Goal: Information Seeking & Learning: Learn about a topic

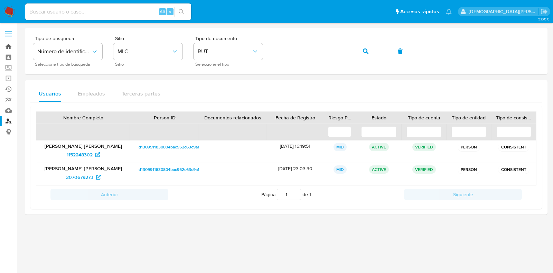
click at [8, 47] on link "Bandeja" at bounding box center [41, 46] width 82 height 11
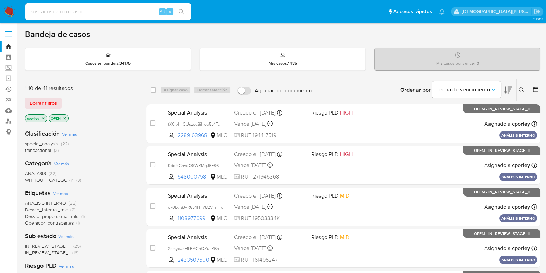
click at [537, 86] on icon at bounding box center [536, 89] width 7 height 7
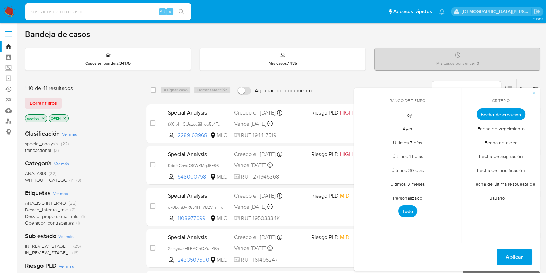
click at [411, 199] on span "Personalizado" at bounding box center [408, 197] width 44 height 14
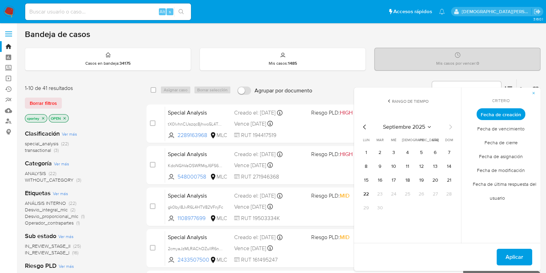
click at [366, 124] on icon "Mes anterior" at bounding box center [365, 127] width 8 height 8
click at [449, 125] on icon "Mes siguiente" at bounding box center [451, 127] width 8 height 8
click at [438, 164] on button "12" at bounding box center [435, 166] width 11 height 11
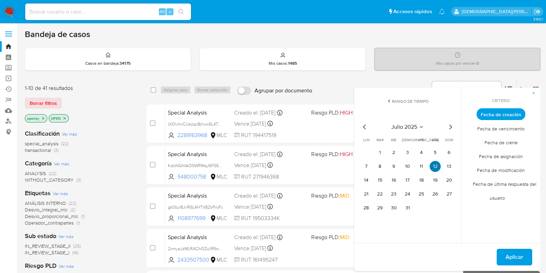
click at [438, 164] on button "12" at bounding box center [435, 166] width 11 height 11
click at [526, 252] on button "Aplicar" at bounding box center [515, 257] width 36 height 17
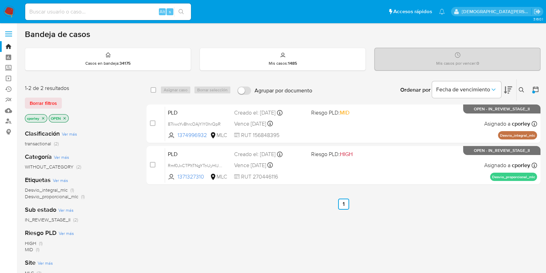
click at [65, 116] on icon "close-filter" at bounding box center [65, 118] width 4 height 4
click at [44, 117] on icon "close-filter" at bounding box center [43, 118] width 2 height 2
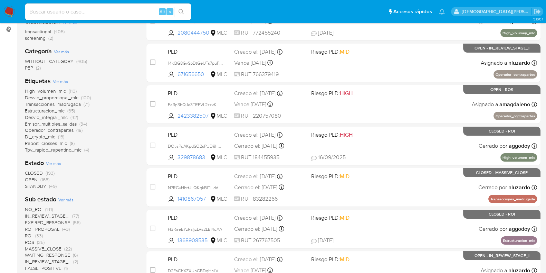
scroll to position [172, 0]
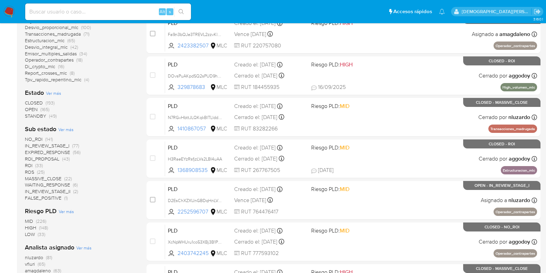
click at [57, 92] on span "Ver más" at bounding box center [53, 93] width 15 height 6
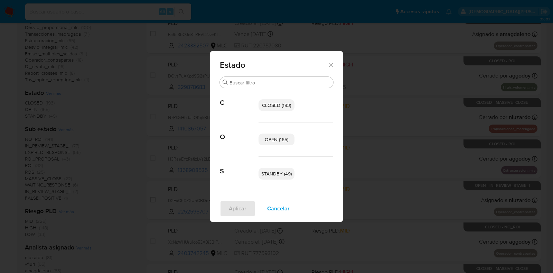
click at [281, 138] on span "OPEN (165)" at bounding box center [277, 139] width 24 height 7
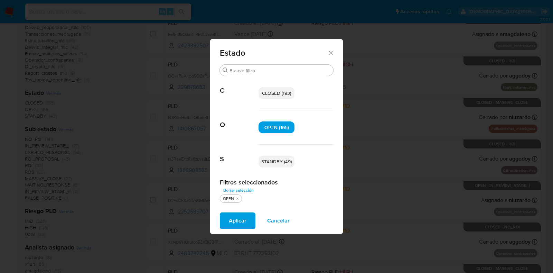
click at [285, 157] on p "STANDBY (49)" at bounding box center [277, 162] width 36 height 12
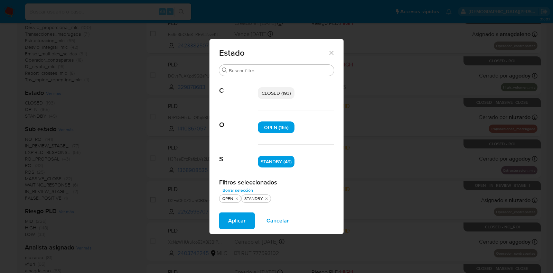
click at [241, 220] on span "Aplicar" at bounding box center [237, 220] width 18 height 15
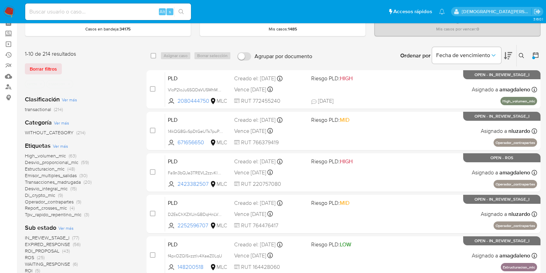
scroll to position [86, 0]
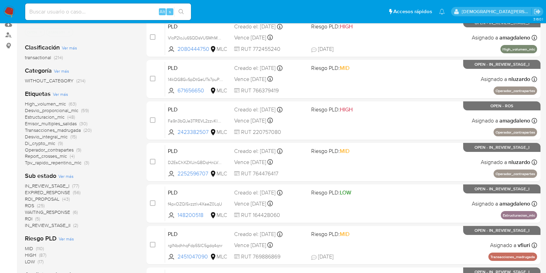
click at [69, 31] on icon "close-filter" at bounding box center [69, 32] width 2 height 2
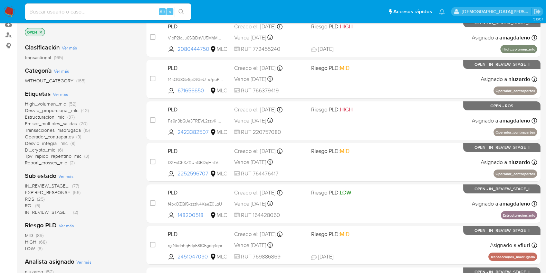
click at [61, 175] on span "Ver más" at bounding box center [65, 176] width 15 height 6
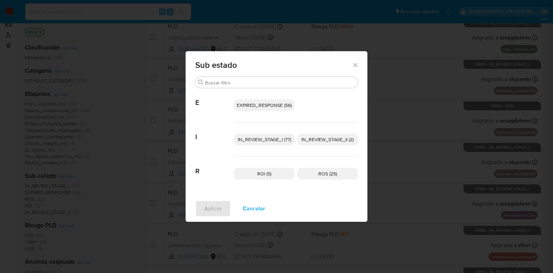
click at [274, 107] on span "EXPIRED_RESPONSE (56)" at bounding box center [264, 105] width 55 height 7
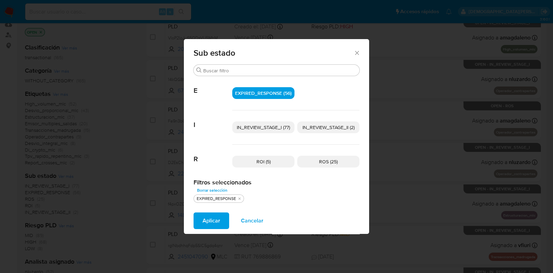
click at [250, 127] on span "IN_REVIEW_STAGE_I (77)" at bounding box center [263, 127] width 53 height 7
click at [253, 220] on span "Cancelar" at bounding box center [252, 220] width 22 height 15
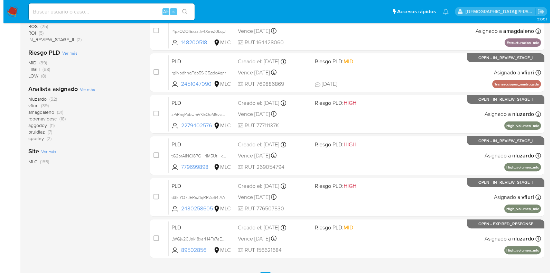
scroll to position [259, 0]
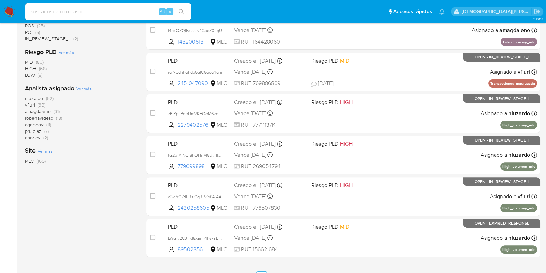
click at [83, 87] on span "Ver más" at bounding box center [83, 88] width 15 height 6
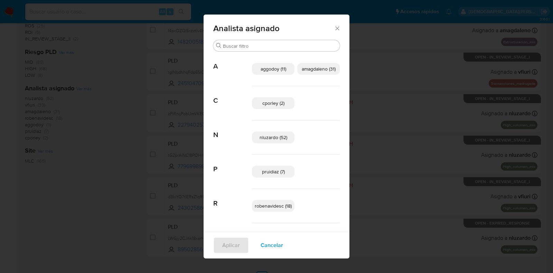
drag, startPoint x: 334, startPoint y: 27, endPoint x: 248, endPoint y: 55, distance: 90.3
click at [334, 27] on icon "Cerrar" at bounding box center [337, 28] width 7 height 7
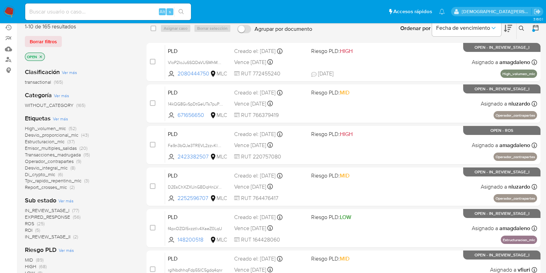
scroll to position [43, 0]
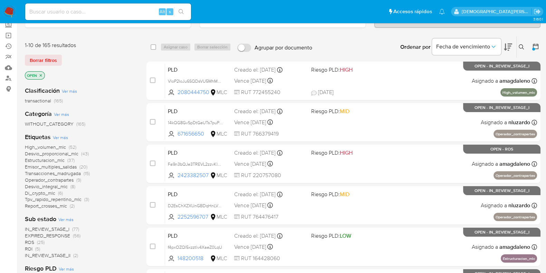
click at [40, 74] on icon "close-filter" at bounding box center [41, 75] width 2 height 2
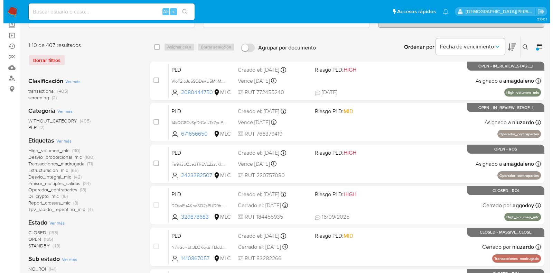
scroll to position [86, 0]
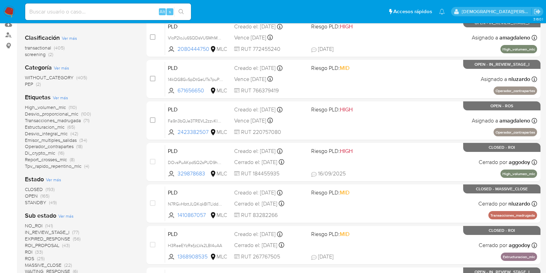
click at [59, 181] on span "Ver más" at bounding box center [53, 179] width 15 height 6
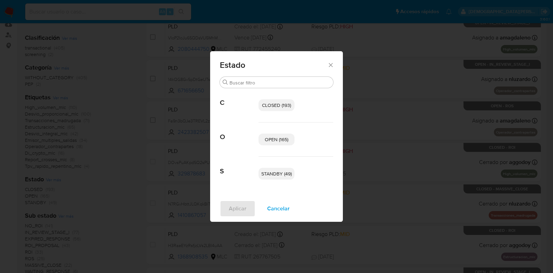
click at [280, 138] on span "OPEN (165)" at bounding box center [277, 139] width 24 height 7
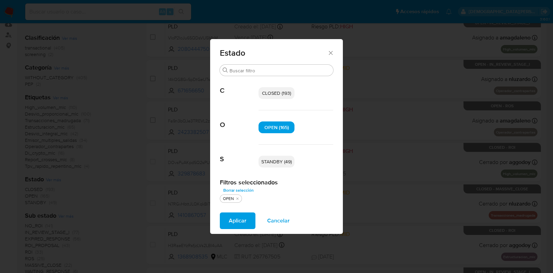
click at [283, 163] on span "STANDBY (49)" at bounding box center [276, 161] width 30 height 7
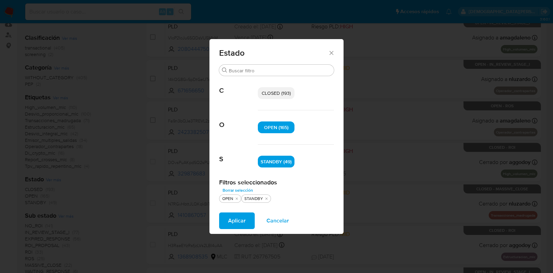
click at [243, 217] on span "Aplicar" at bounding box center [237, 220] width 18 height 15
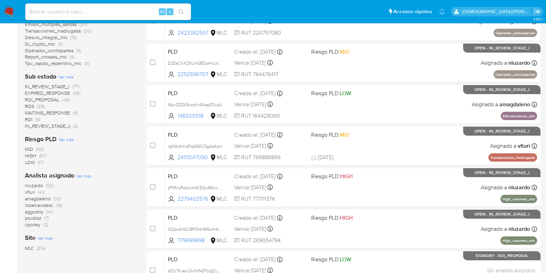
scroll to position [172, 0]
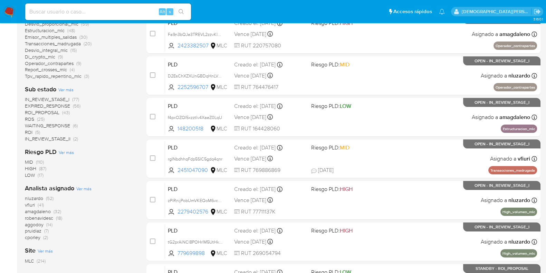
click at [30, 204] on span "vfiuri" at bounding box center [30, 204] width 10 height 7
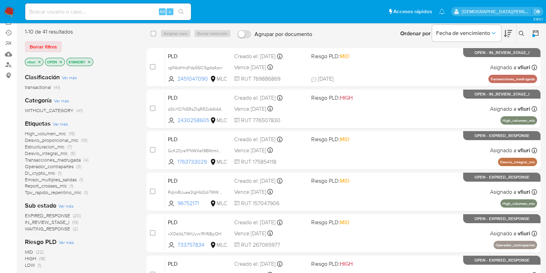
scroll to position [43, 0]
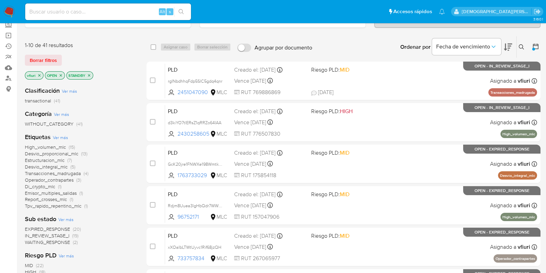
click at [91, 75] on p "STANDBY" at bounding box center [80, 76] width 26 height 8
click at [89, 75] on icon "close-filter" at bounding box center [89, 75] width 4 height 4
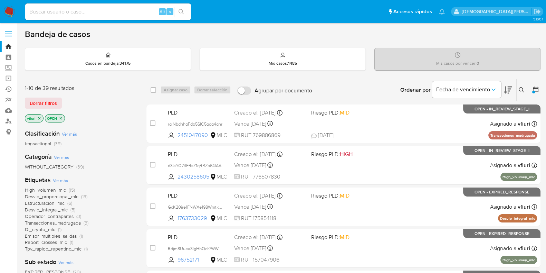
click at [40, 117] on icon "close-filter" at bounding box center [39, 118] width 2 height 2
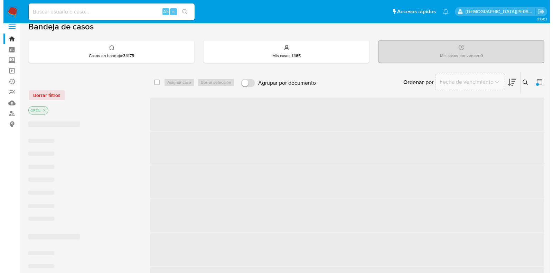
scroll to position [86, 0]
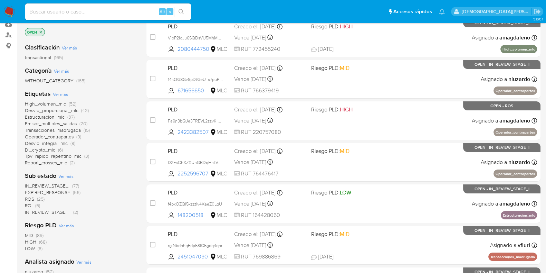
click at [69, 174] on span "Ver más" at bounding box center [65, 176] width 15 height 6
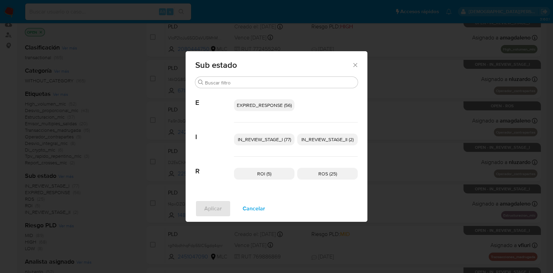
click at [258, 209] on span "Cancelar" at bounding box center [254, 208] width 22 height 15
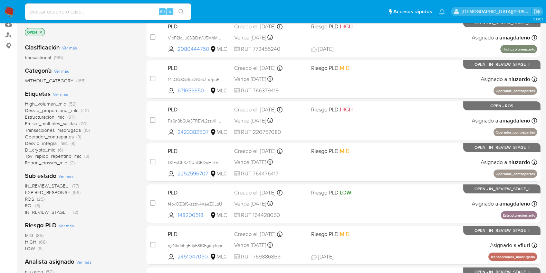
click at [41, 31] on icon "close-filter" at bounding box center [41, 32] width 2 height 2
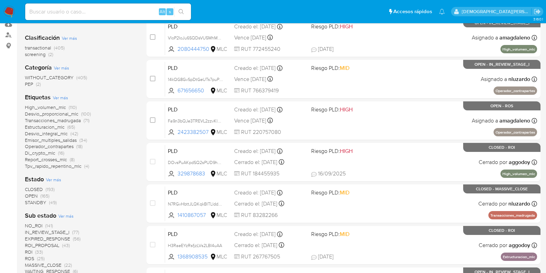
click at [57, 177] on span "Ver más" at bounding box center [53, 179] width 15 height 6
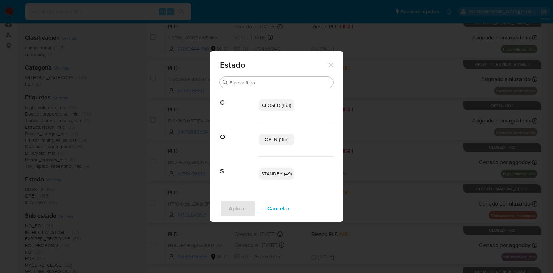
click at [279, 137] on span "OPEN (165)" at bounding box center [277, 139] width 24 height 7
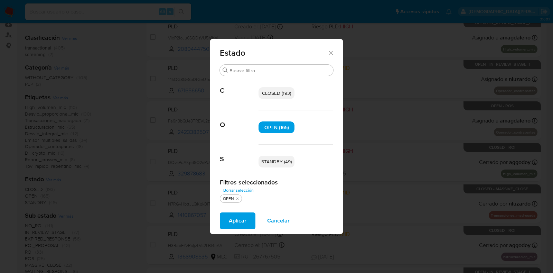
click at [279, 159] on span "STANDBY (49)" at bounding box center [276, 161] width 30 height 7
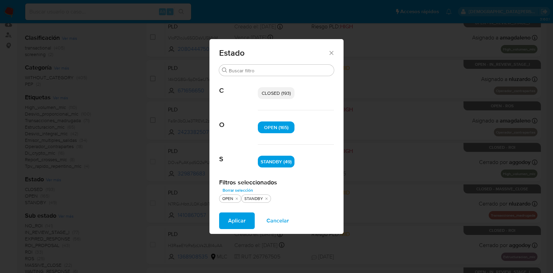
click at [232, 223] on span "Aplicar" at bounding box center [237, 220] width 18 height 15
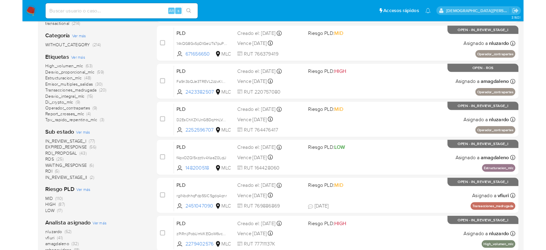
scroll to position [130, 0]
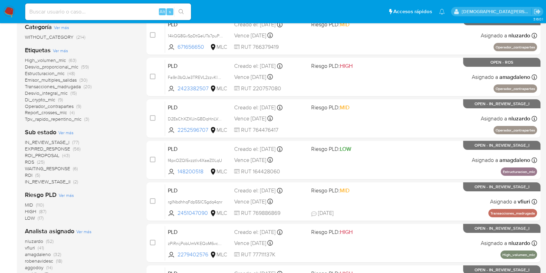
click at [70, 132] on span "Ver más" at bounding box center [65, 132] width 15 height 6
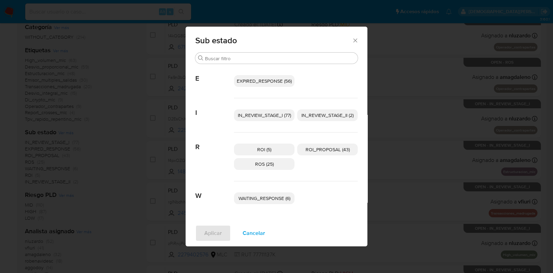
click at [271, 116] on span "IN_REVIEW_STAGE_I (77)" at bounding box center [264, 115] width 53 height 7
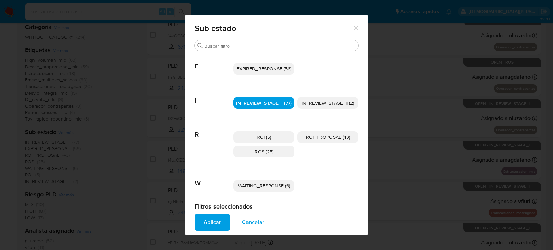
click at [353, 30] on icon "Cerrar" at bounding box center [356, 28] width 7 height 7
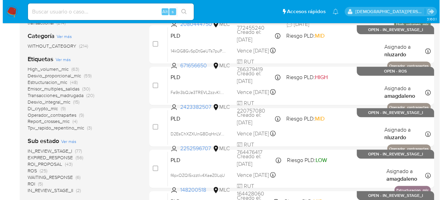
scroll to position [190, 0]
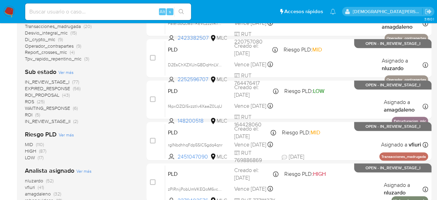
click at [66, 70] on span "Ver más" at bounding box center [65, 72] width 15 height 6
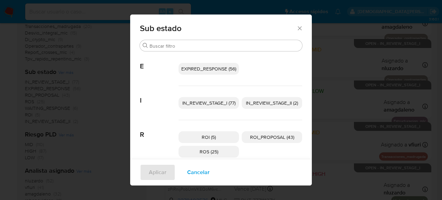
click at [209, 103] on span "IN_REVIEW_STAGE_I (77)" at bounding box center [209, 103] width 53 height 7
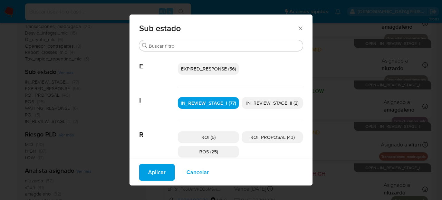
click at [206, 69] on span "EXPIRED_RESPONSE (56)" at bounding box center [208, 68] width 55 height 7
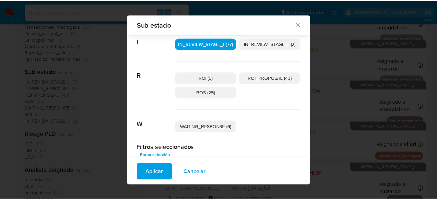
scroll to position [64, 0]
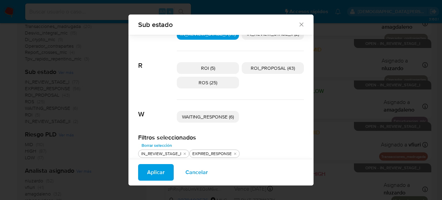
click at [153, 176] on span "Aplicar" at bounding box center [156, 172] width 18 height 15
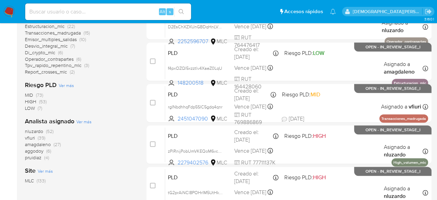
scroll to position [173, 0]
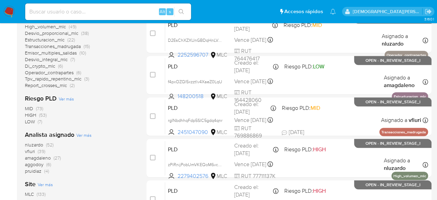
click at [37, 143] on span "nluzardo" at bounding box center [34, 144] width 18 height 7
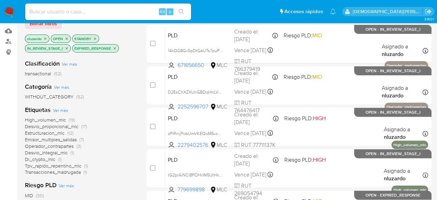
scroll to position [69, 0]
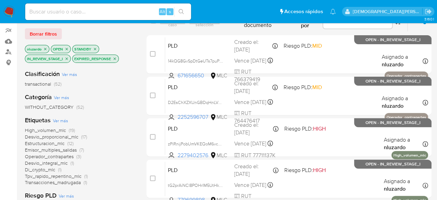
click at [44, 47] on icon "close-filter" at bounding box center [45, 49] width 4 height 4
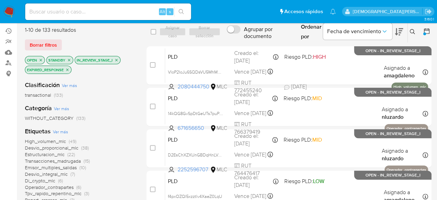
scroll to position [35, 0]
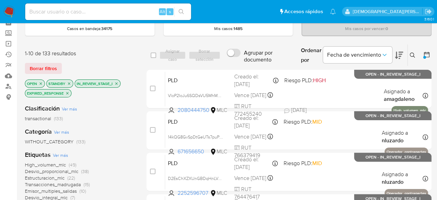
click at [423, 55] on icon at bounding box center [426, 54] width 7 height 7
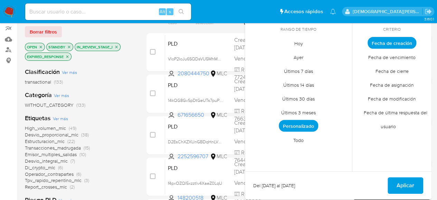
scroll to position [69, 0]
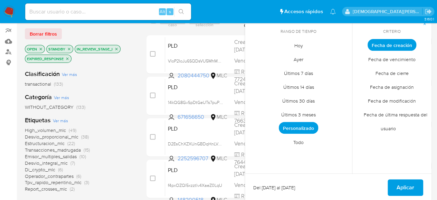
click at [291, 127] on span "Personalizado" at bounding box center [298, 128] width 39 height 12
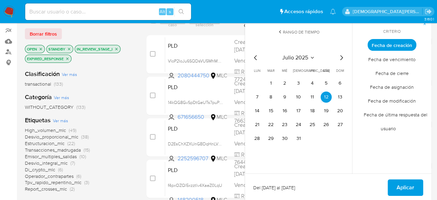
click at [342, 56] on icon "Mes siguiente" at bounding box center [341, 58] width 8 height 8
click at [272, 112] on button "12" at bounding box center [270, 110] width 11 height 11
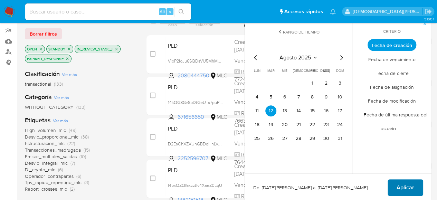
click at [407, 186] on span "Aplicar" at bounding box center [406, 187] width 18 height 15
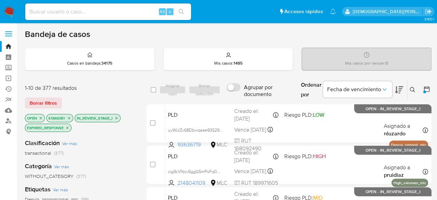
click at [427, 90] on icon at bounding box center [426, 89] width 7 height 7
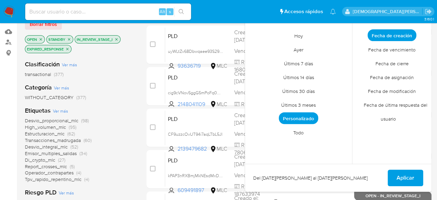
scroll to position [104, 0]
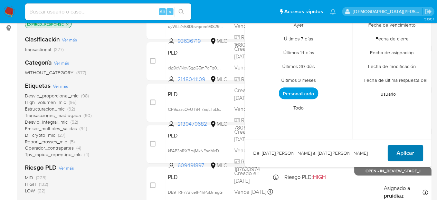
click at [411, 153] on span "Aplicar" at bounding box center [406, 153] width 18 height 15
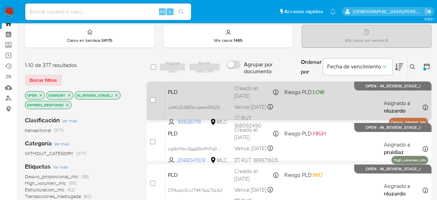
scroll to position [0, 0]
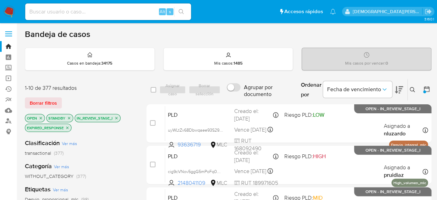
click at [428, 87] on icon at bounding box center [426, 89] width 7 height 7
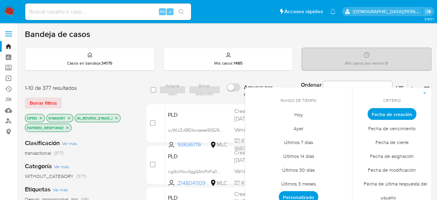
scroll to position [69, 0]
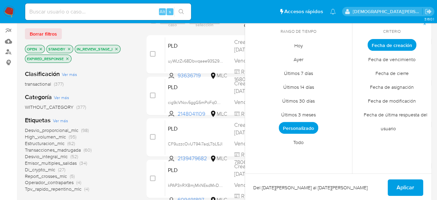
click at [307, 126] on span "Personalizado" at bounding box center [298, 128] width 39 height 12
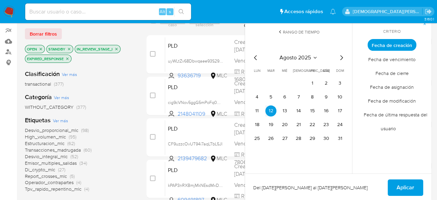
click at [255, 56] on icon "Mes anterior" at bounding box center [255, 57] width 3 height 5
click at [340, 57] on icon "Mes siguiente" at bounding box center [341, 58] width 8 height 8
click at [323, 96] on button "12" at bounding box center [326, 97] width 11 height 11
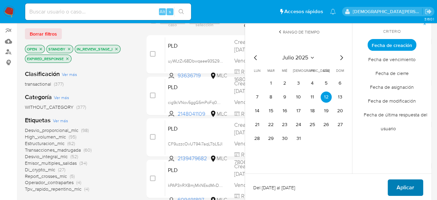
click at [398, 187] on span "Aplicar" at bounding box center [406, 187] width 18 height 15
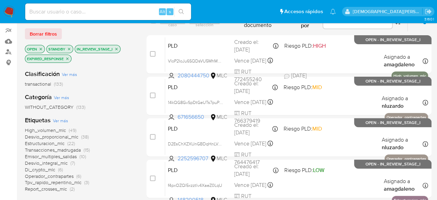
click at [68, 57] on icon "close-filter" at bounding box center [67, 59] width 4 height 4
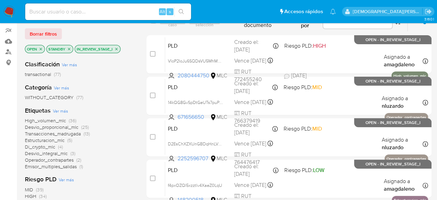
click at [68, 47] on icon "close-filter" at bounding box center [69, 49] width 4 height 4
click at [87, 47] on icon "close-filter" at bounding box center [88, 49] width 4 height 4
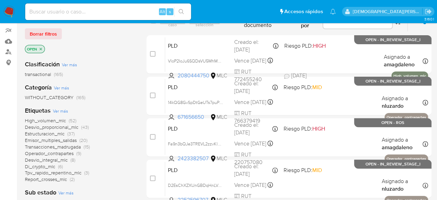
click at [41, 48] on icon "close-filter" at bounding box center [41, 49] width 4 height 4
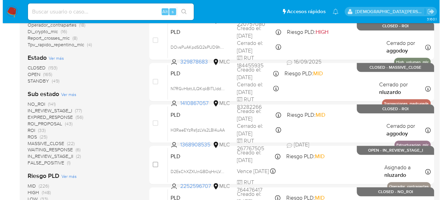
scroll to position [173, 0]
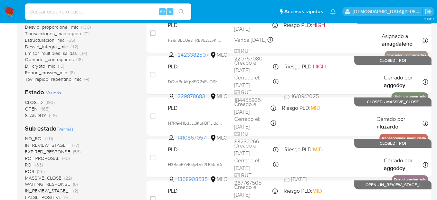
click at [58, 92] on span "Ver más" at bounding box center [53, 93] width 15 height 6
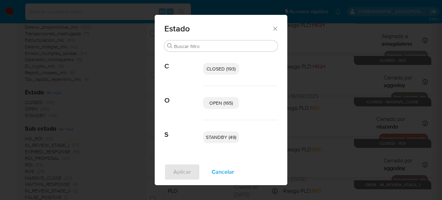
click at [216, 103] on span "OPEN (165)" at bounding box center [221, 103] width 24 height 7
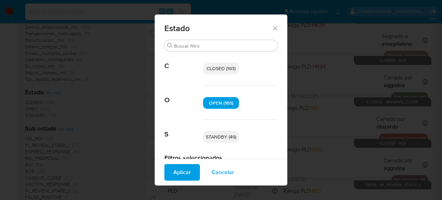
click at [214, 134] on span "STANDBY (49)" at bounding box center [221, 137] width 30 height 7
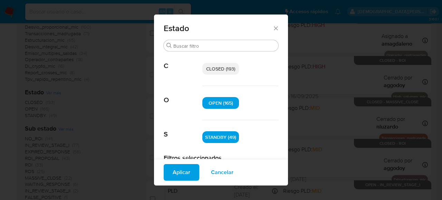
click at [184, 171] on span "Aplicar" at bounding box center [182, 172] width 18 height 15
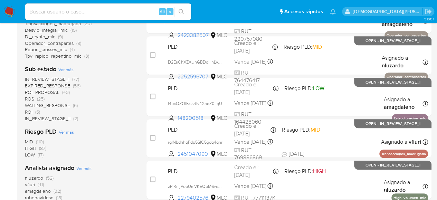
scroll to position [207, 0]
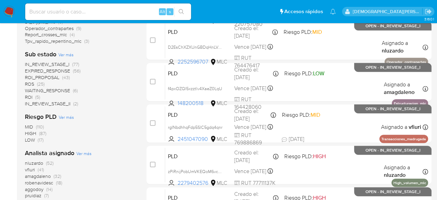
click at [29, 85] on span "ROS" at bounding box center [29, 84] width 9 height 7
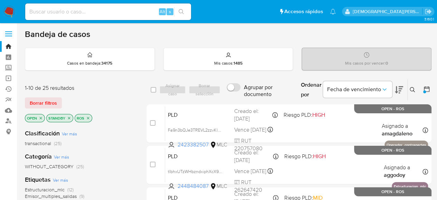
click at [87, 119] on icon "close-filter" at bounding box center [88, 118] width 4 height 4
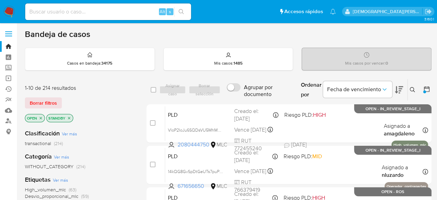
click at [70, 116] on icon "close-filter" at bounding box center [69, 118] width 4 height 4
click at [41, 116] on icon "close-filter" at bounding box center [41, 118] width 4 height 4
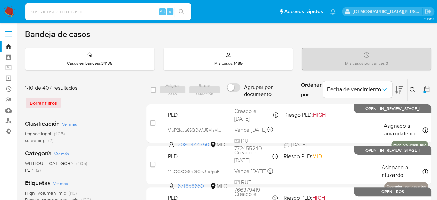
click at [428, 87] on icon at bounding box center [427, 89] width 6 height 6
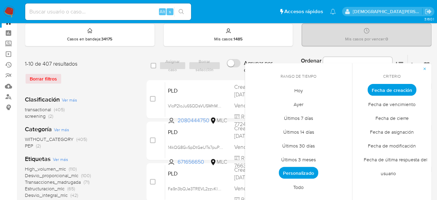
scroll to position [35, 0]
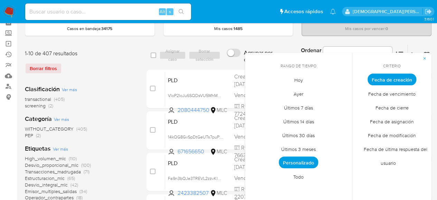
click at [296, 159] on span "Personalizado" at bounding box center [298, 163] width 39 height 12
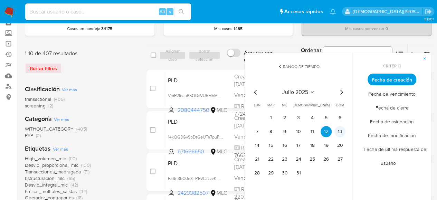
click at [341, 132] on button "13" at bounding box center [340, 131] width 11 height 11
click at [343, 92] on icon "Mes siguiente" at bounding box center [341, 92] width 8 height 8
click at [303, 68] on span "Rango de tiempo" at bounding box center [301, 67] width 37 height 6
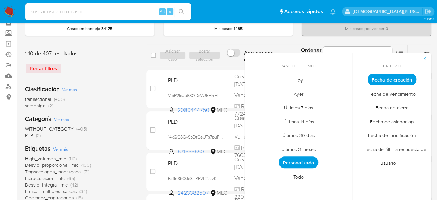
click at [301, 173] on span "Todo" at bounding box center [298, 177] width 25 height 14
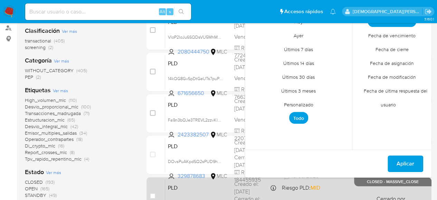
scroll to position [173, 0]
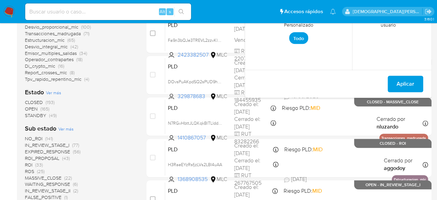
click at [410, 84] on span "Aplicar" at bounding box center [406, 83] width 18 height 15
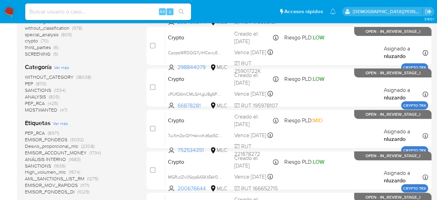
scroll to position [35, 0]
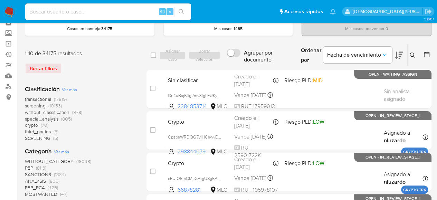
click at [56, 118] on span "special_analysis" at bounding box center [42, 118] width 34 height 7
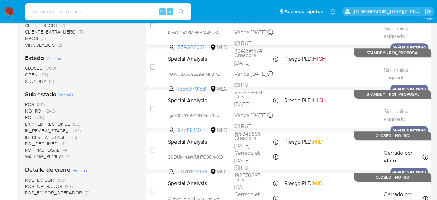
scroll to position [138, 0]
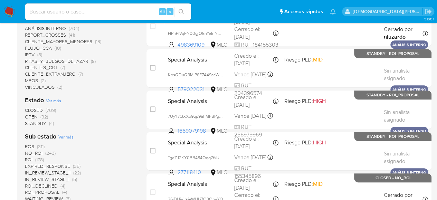
click at [59, 100] on span "Ver más" at bounding box center [53, 100] width 15 height 6
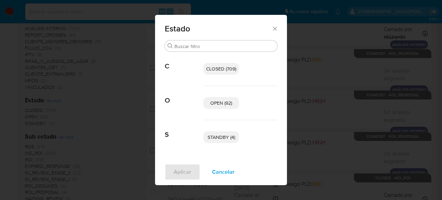
click at [220, 105] on span "OPEN (92)" at bounding box center [222, 103] width 22 height 7
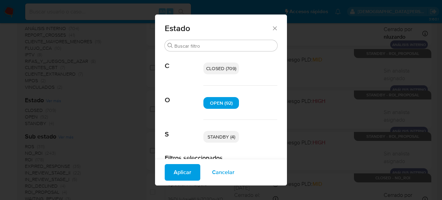
click at [226, 139] on span "STANDBY (4)" at bounding box center [222, 137] width 28 height 7
click at [192, 172] on button "Aplicar" at bounding box center [183, 172] width 36 height 17
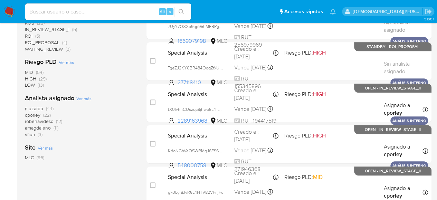
scroll to position [173, 0]
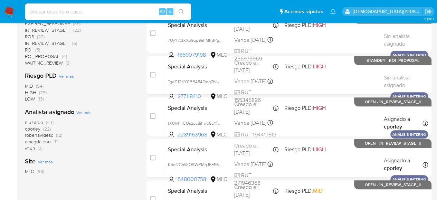
click at [38, 142] on span "amagdaleno" at bounding box center [38, 141] width 26 height 7
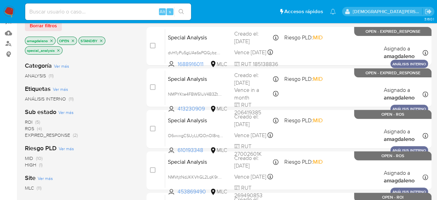
scroll to position [35, 0]
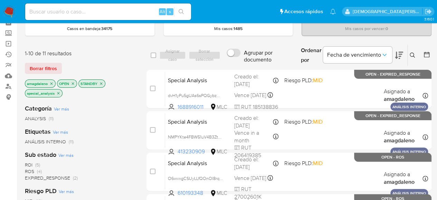
click at [59, 91] on icon "close-filter" at bounding box center [58, 93] width 4 height 4
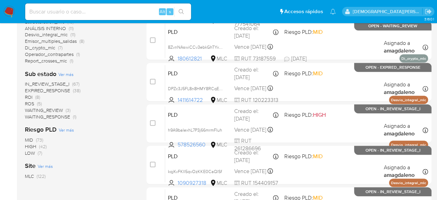
scroll to position [35, 0]
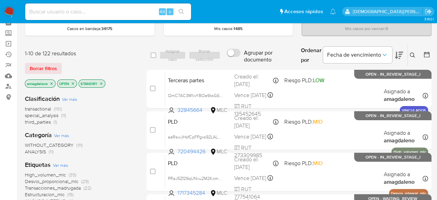
click at [51, 82] on icon "close-filter" at bounding box center [51, 84] width 4 height 4
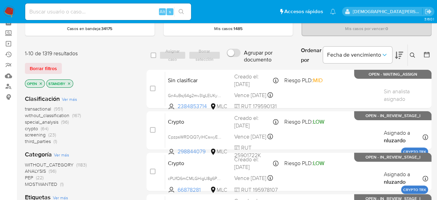
click at [46, 121] on span "special_analysis" at bounding box center [42, 122] width 34 height 7
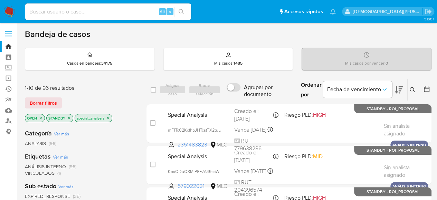
click at [401, 87] on icon at bounding box center [399, 90] width 8 height 8
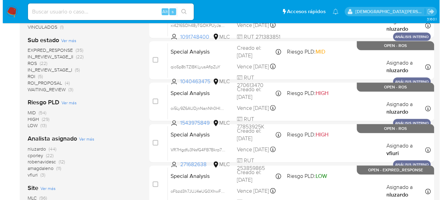
scroll to position [138, 0]
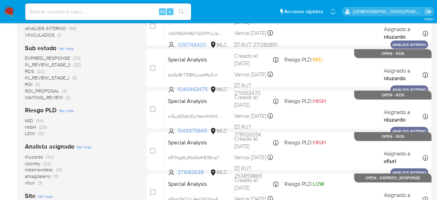
click at [67, 47] on span "Ver más" at bounding box center [65, 48] width 15 height 6
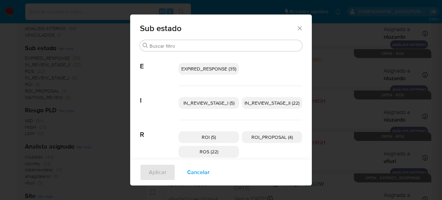
click at [272, 102] on span "IN_REVIEW_STAGE_II (22)" at bounding box center [272, 103] width 55 height 7
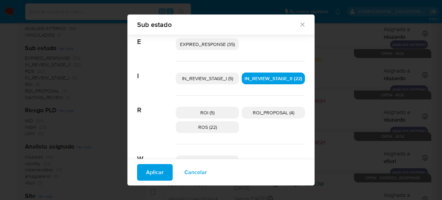
scroll to position [29, 0]
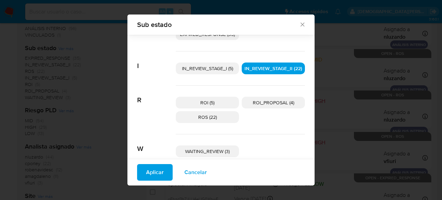
click at [259, 102] on span "ROI_PROPOSAL (4)" at bounding box center [273, 102] width 41 height 7
click at [150, 169] on span "Aplicar" at bounding box center [155, 172] width 18 height 15
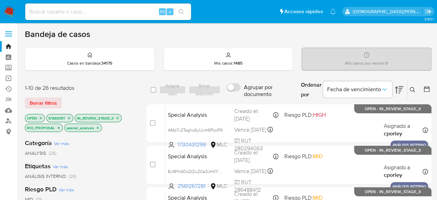
click at [397, 88] on icon at bounding box center [399, 89] width 8 height 7
click at [397, 88] on icon at bounding box center [399, 90] width 8 height 8
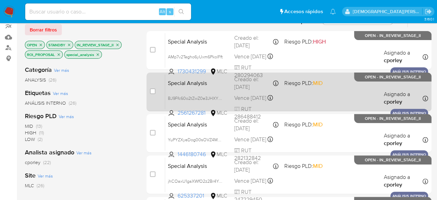
scroll to position [35, 0]
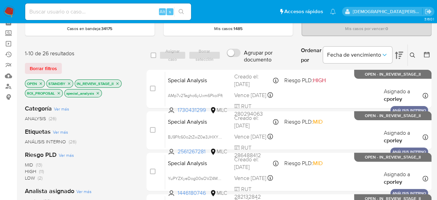
click at [98, 92] on icon "close-filter" at bounding box center [98, 93] width 2 height 2
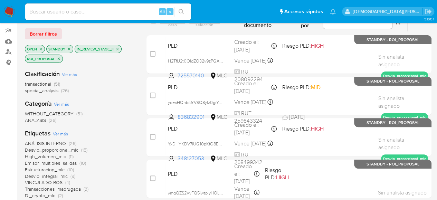
scroll to position [35, 0]
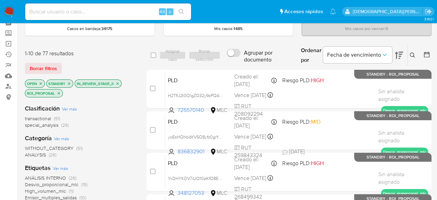
click at [59, 92] on icon "close-filter" at bounding box center [59, 93] width 4 height 4
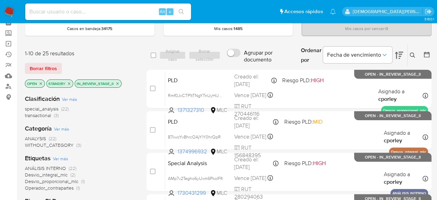
click at [118, 82] on icon "close-filter" at bounding box center [117, 84] width 4 height 4
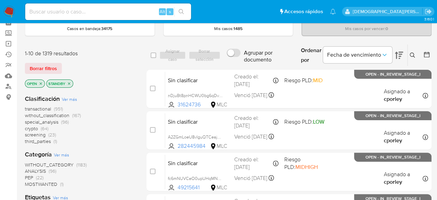
click at [68, 82] on icon "close-filter" at bounding box center [69, 84] width 4 height 4
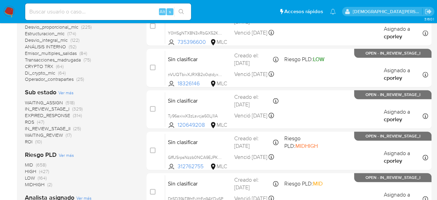
scroll to position [242, 0]
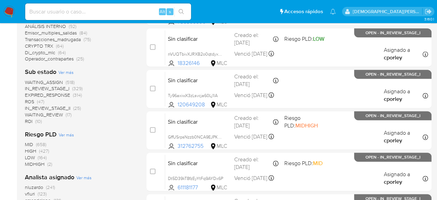
click at [32, 100] on span "ROS" at bounding box center [29, 101] width 9 height 7
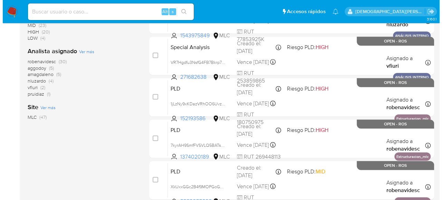
scroll to position [207, 0]
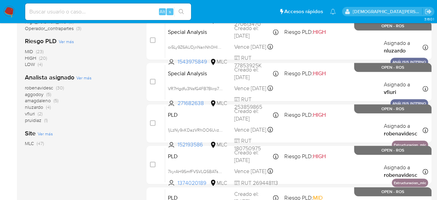
click at [84, 78] on span "Ver más" at bounding box center [83, 78] width 15 height 6
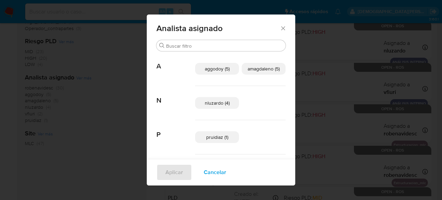
click at [216, 69] on span "aggodoy (5)" at bounding box center [217, 68] width 25 height 7
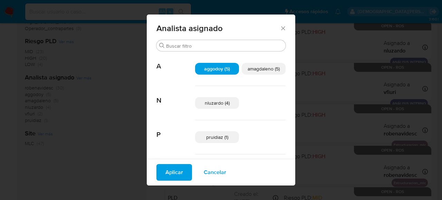
click at [262, 70] on span "amagdaleno (5)" at bounding box center [264, 68] width 32 height 7
click at [223, 103] on span "nluzardo (4)" at bounding box center [217, 103] width 25 height 7
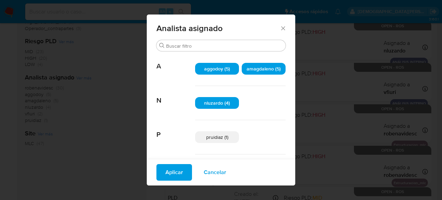
click at [215, 135] on span "pruidiaz (1)" at bounding box center [217, 137] width 22 height 7
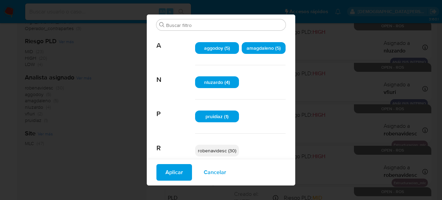
scroll to position [29, 0]
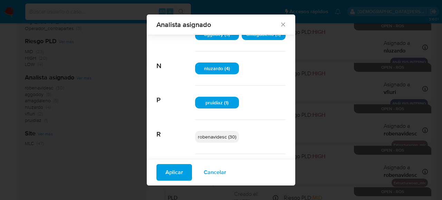
click at [214, 140] on p "robenavidesc (30)" at bounding box center [217, 137] width 44 height 12
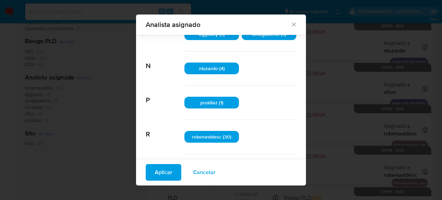
click at [210, 136] on span "robenavidesc (30)" at bounding box center [211, 136] width 39 height 7
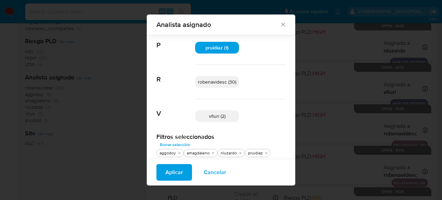
scroll to position [87, 0]
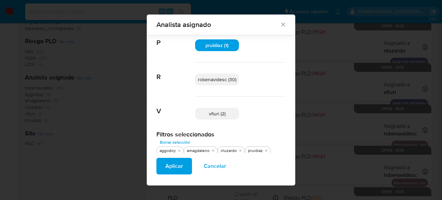
click at [225, 114] on p "vfiuri (2)" at bounding box center [217, 114] width 44 height 12
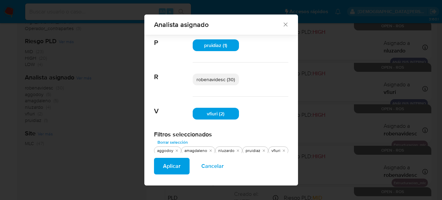
click at [172, 165] on span "Aplicar" at bounding box center [172, 166] width 18 height 15
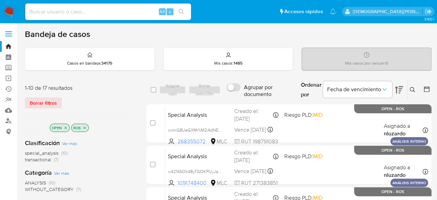
scroll to position [35, 0]
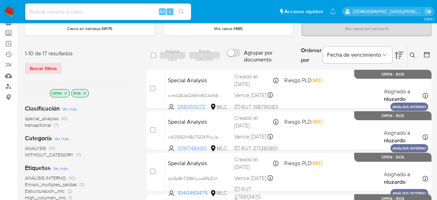
click at [398, 55] on icon at bounding box center [399, 55] width 8 height 8
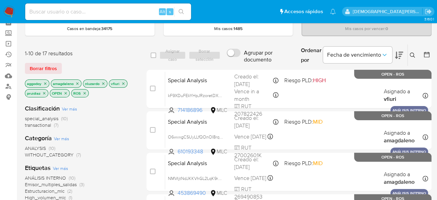
click at [398, 55] on icon at bounding box center [399, 55] width 8 height 8
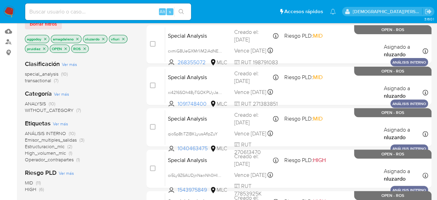
scroll to position [69, 0]
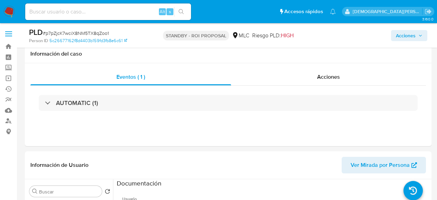
select select "10"
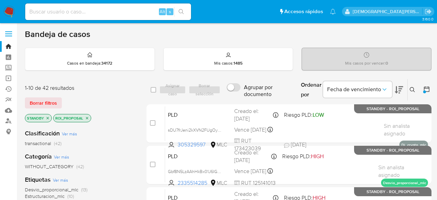
scroll to position [43, 0]
